Goal: Book appointment/travel/reservation

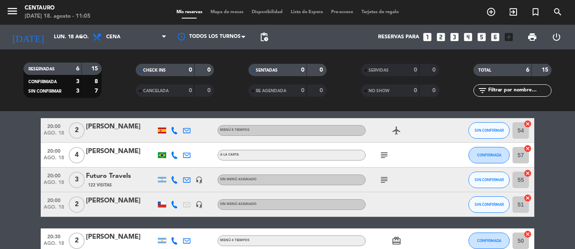
scroll to position [81, 0]
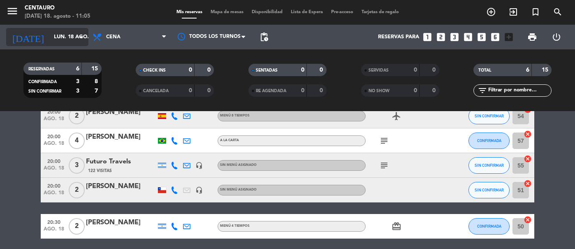
click at [56, 38] on input "lun. 18 ago." at bounding box center [85, 37] width 70 height 15
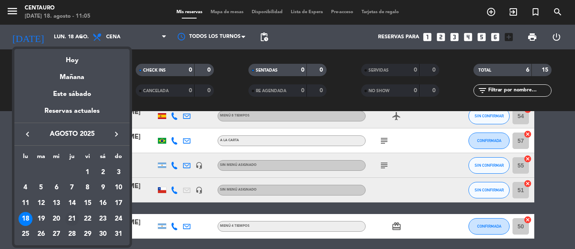
click at [71, 215] on div "21" at bounding box center [72, 219] width 14 height 14
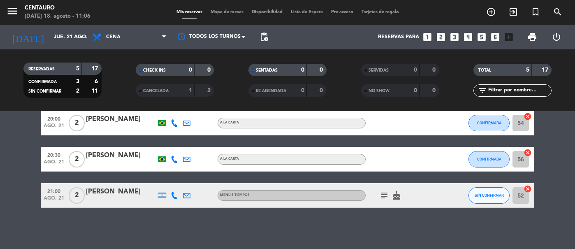
scroll to position [0, 0]
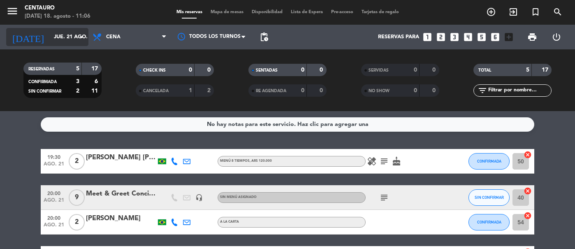
click at [61, 34] on input "jue. 21 ago." at bounding box center [85, 37] width 70 height 15
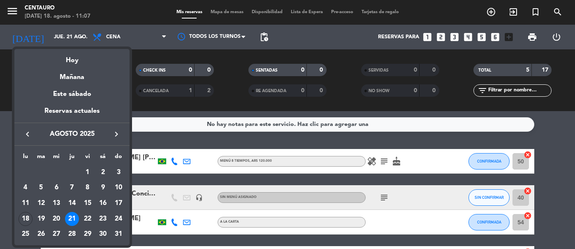
click at [302, 136] on div at bounding box center [287, 124] width 575 height 249
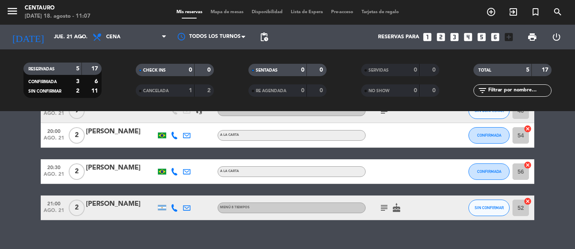
scroll to position [88, 0]
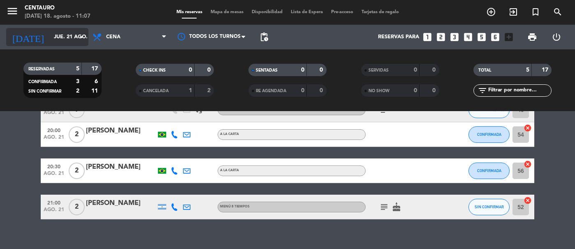
click at [64, 37] on input "jue. 21 ago." at bounding box center [85, 37] width 70 height 15
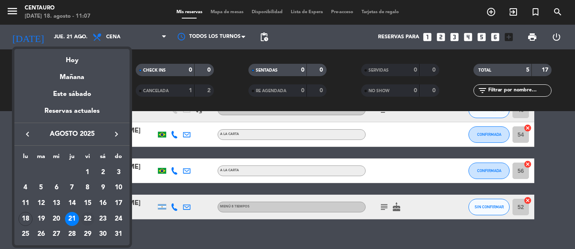
click at [84, 215] on div "22" at bounding box center [88, 219] width 14 height 14
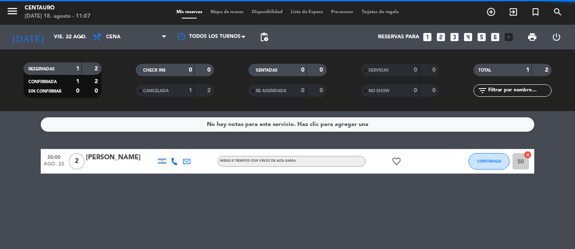
scroll to position [0, 0]
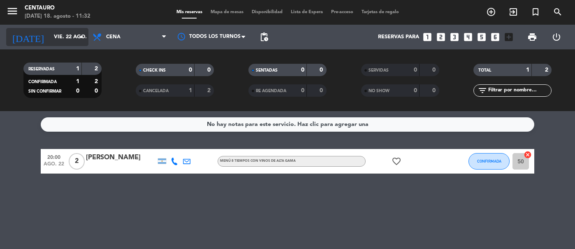
click at [73, 43] on input "vie. 22 ago." at bounding box center [85, 37] width 70 height 15
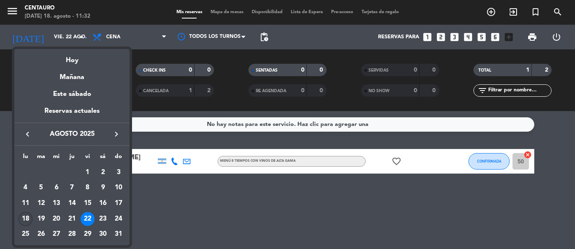
click at [26, 216] on div "18" at bounding box center [26, 219] width 14 height 14
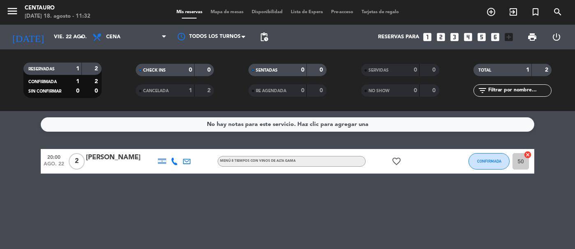
type input "lun. 18 ago."
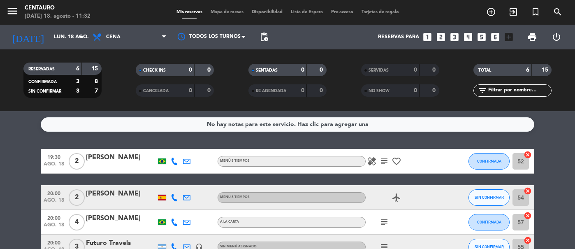
click at [218, 14] on span "Mapa de mesas" at bounding box center [226, 12] width 41 height 5
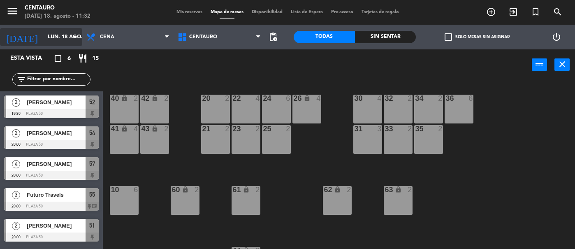
click at [58, 39] on input "lun. 18 ago." at bounding box center [79, 37] width 70 height 15
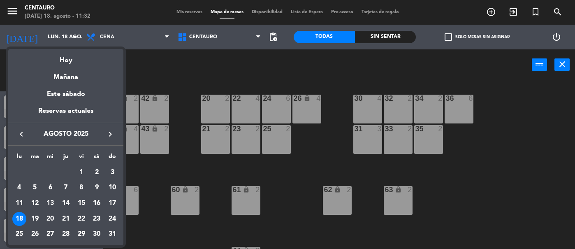
click at [186, 227] on div at bounding box center [287, 124] width 575 height 249
